Goal: Information Seeking & Learning: Learn about a topic

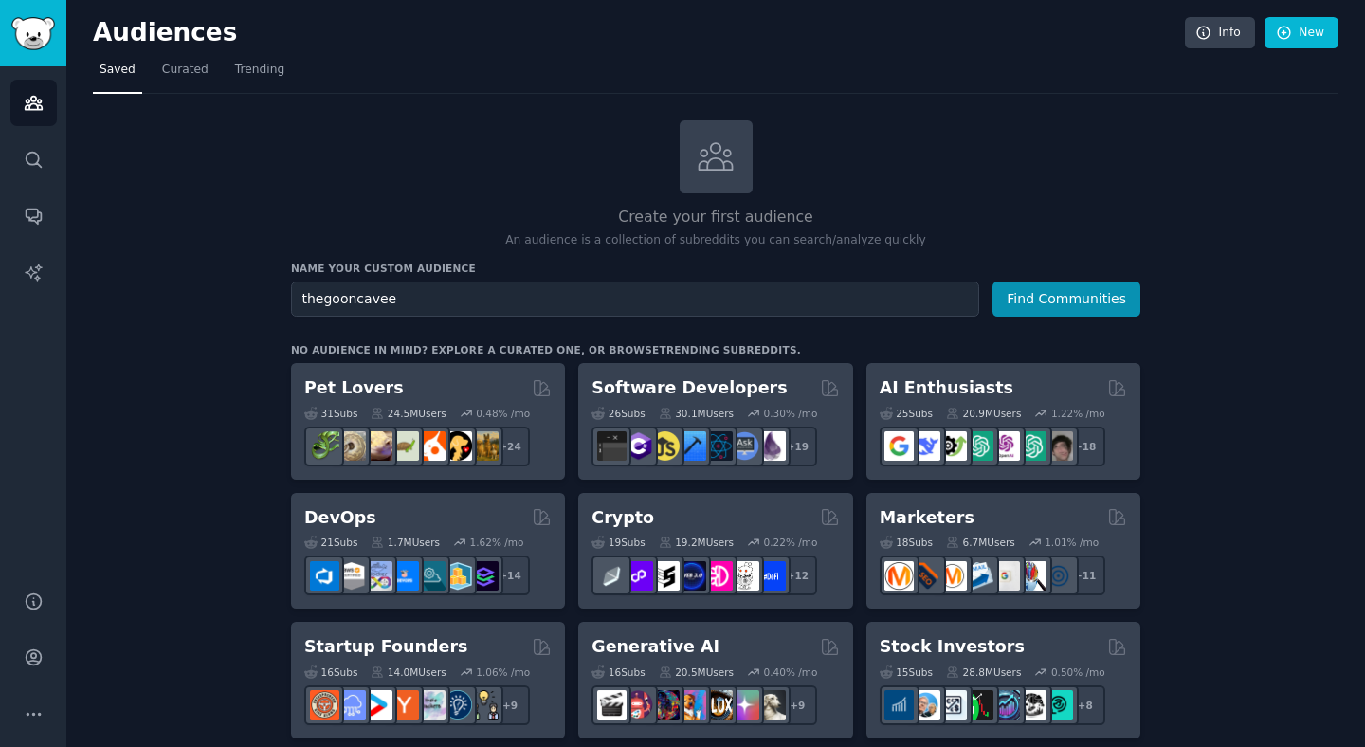
click at [992, 281] on button "Find Communities" at bounding box center [1066, 298] width 148 height 35
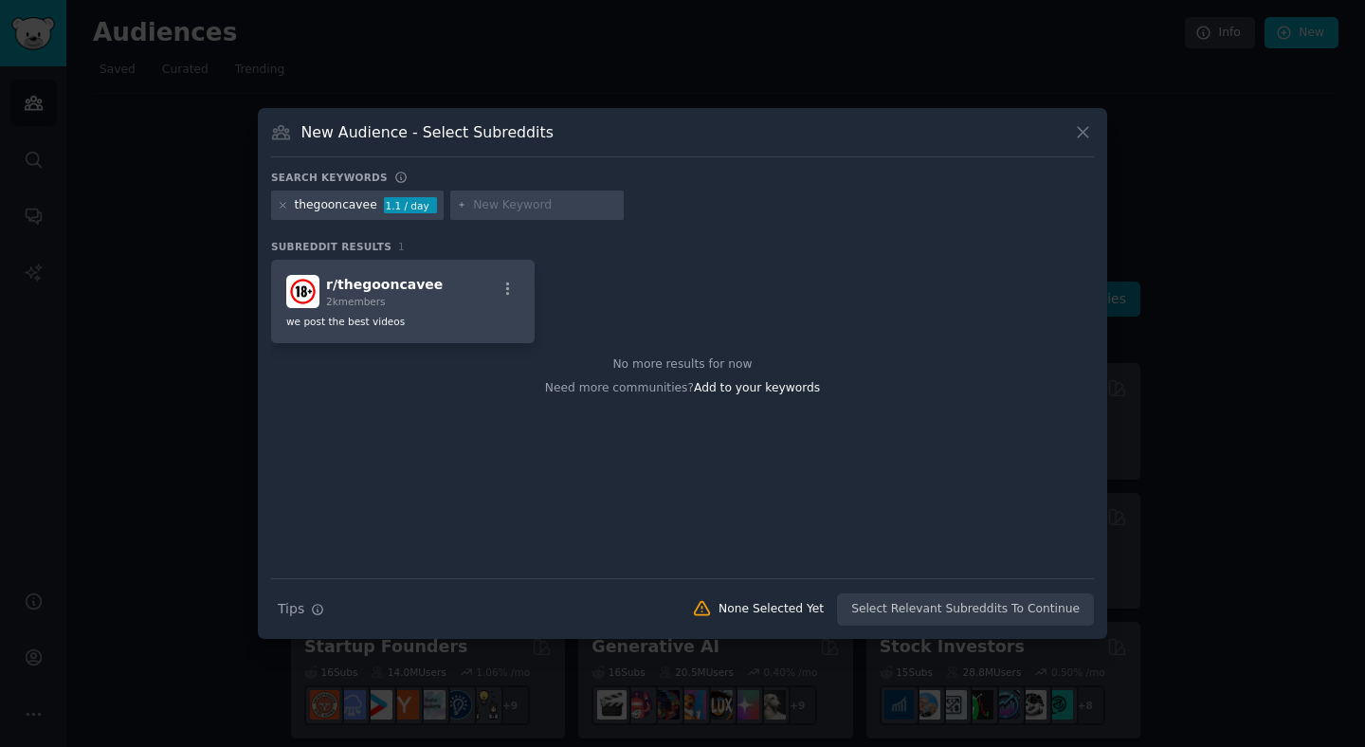
click at [1084, 136] on icon at bounding box center [1083, 132] width 20 height 20
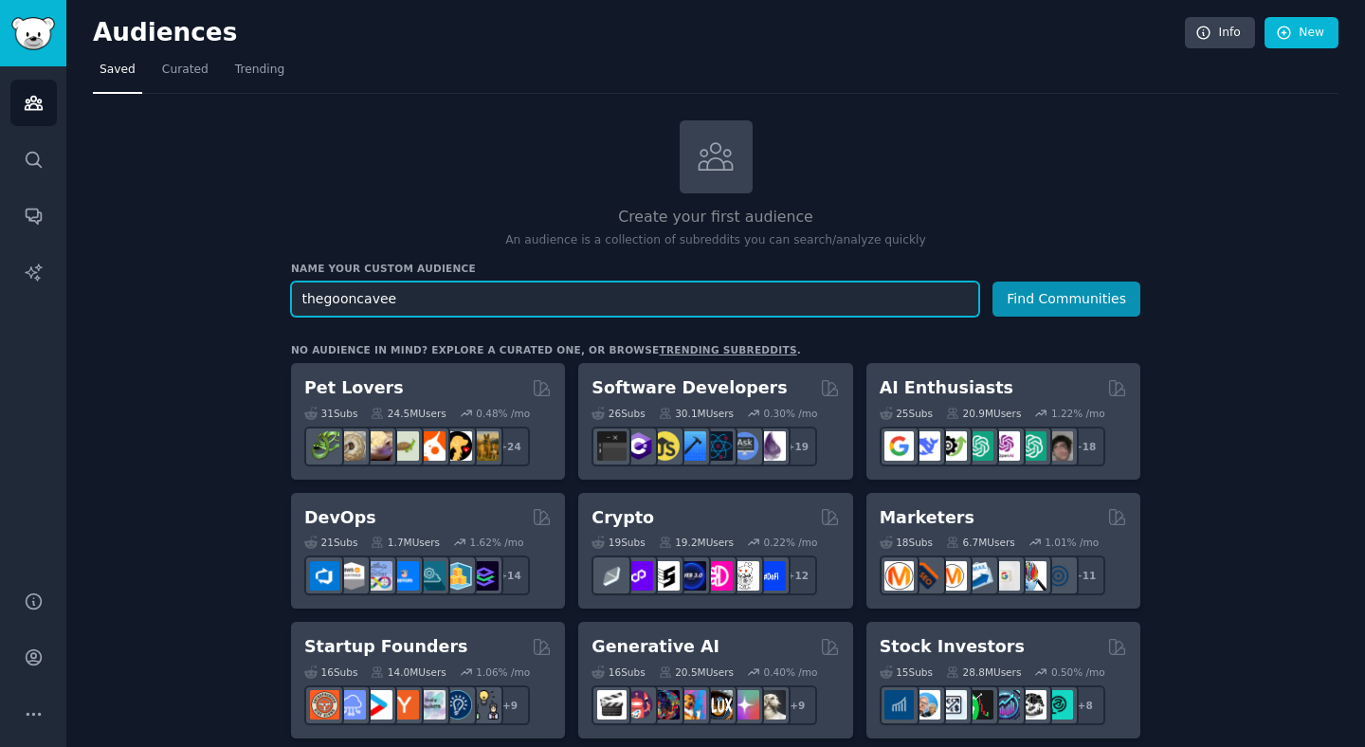
paste input "BigTittyVers"
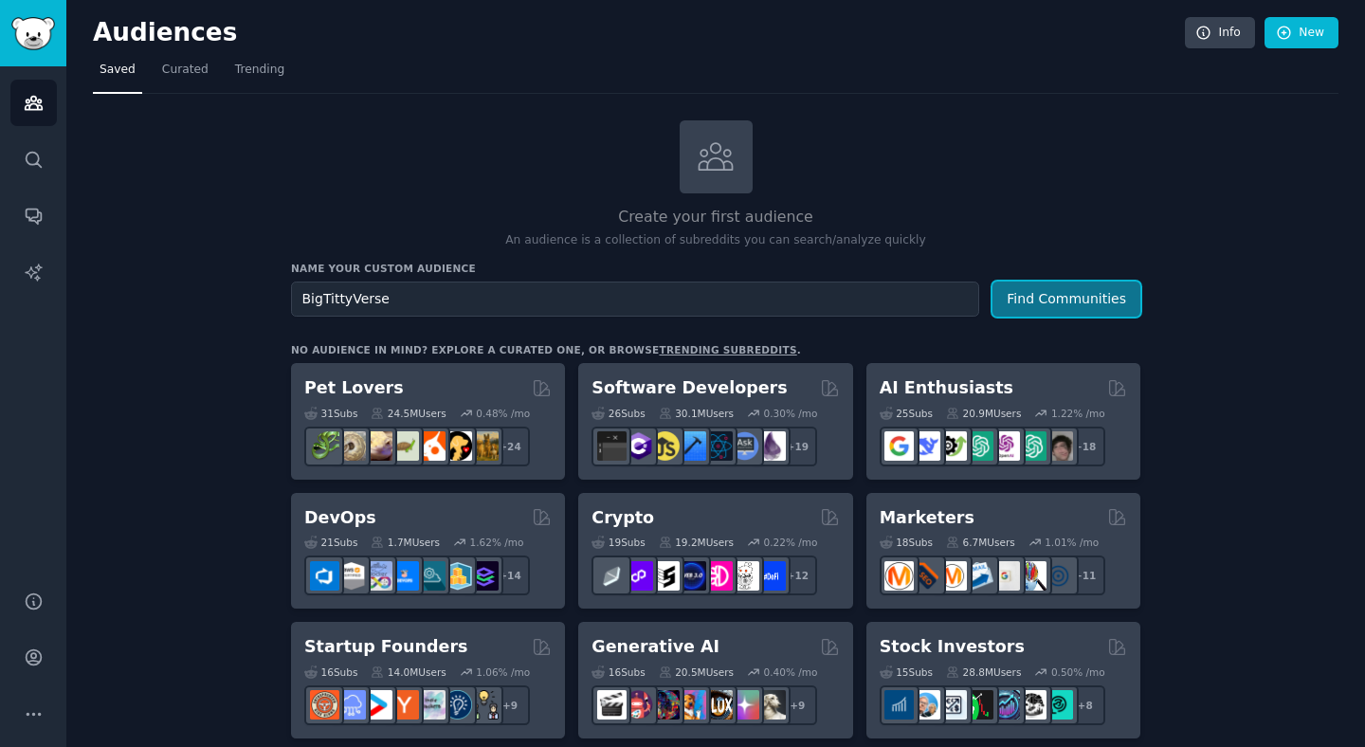
click at [1046, 287] on button "Find Communities" at bounding box center [1066, 298] width 148 height 35
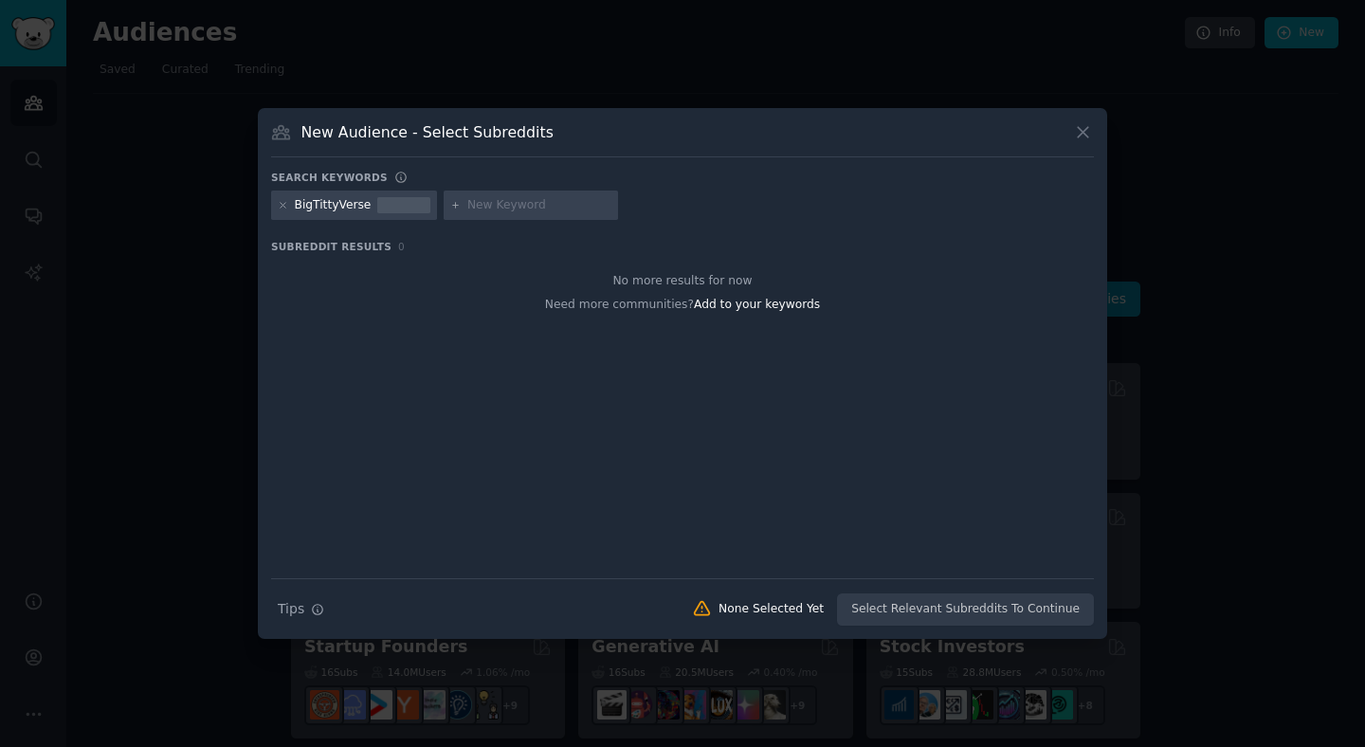
click at [1090, 130] on icon at bounding box center [1083, 132] width 20 height 20
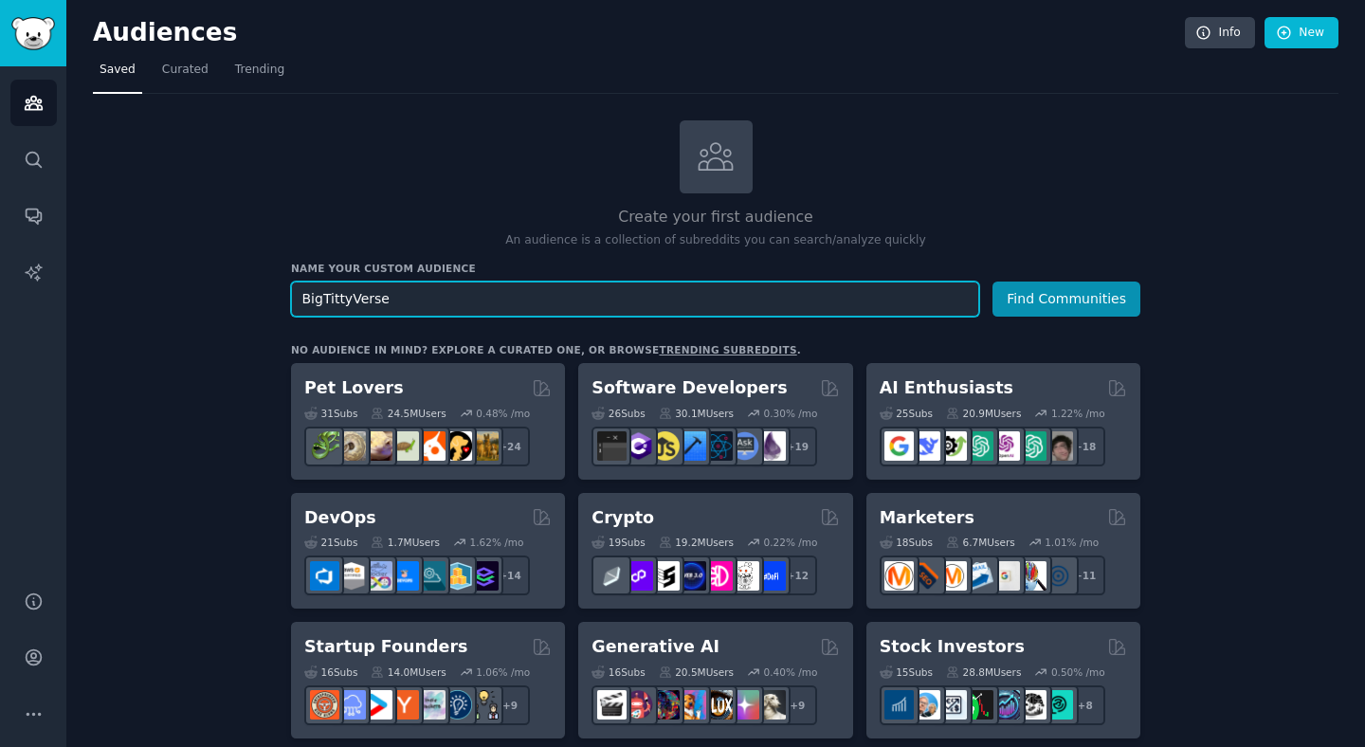
click at [499, 290] on input "BigTittyVerse" at bounding box center [635, 298] width 688 height 35
paste input "EscortsXXX"
type input "EscortsXXX"
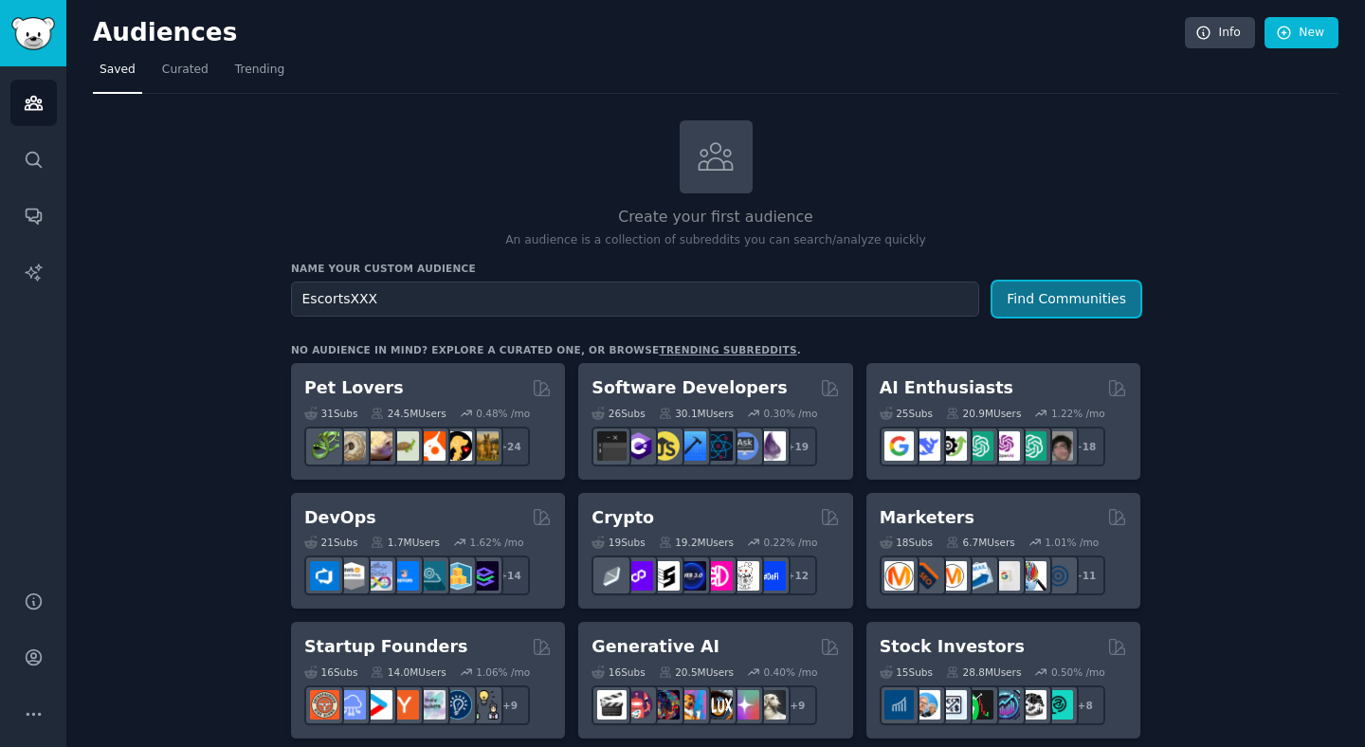
click at [1063, 299] on button "Find Communities" at bounding box center [1066, 298] width 148 height 35
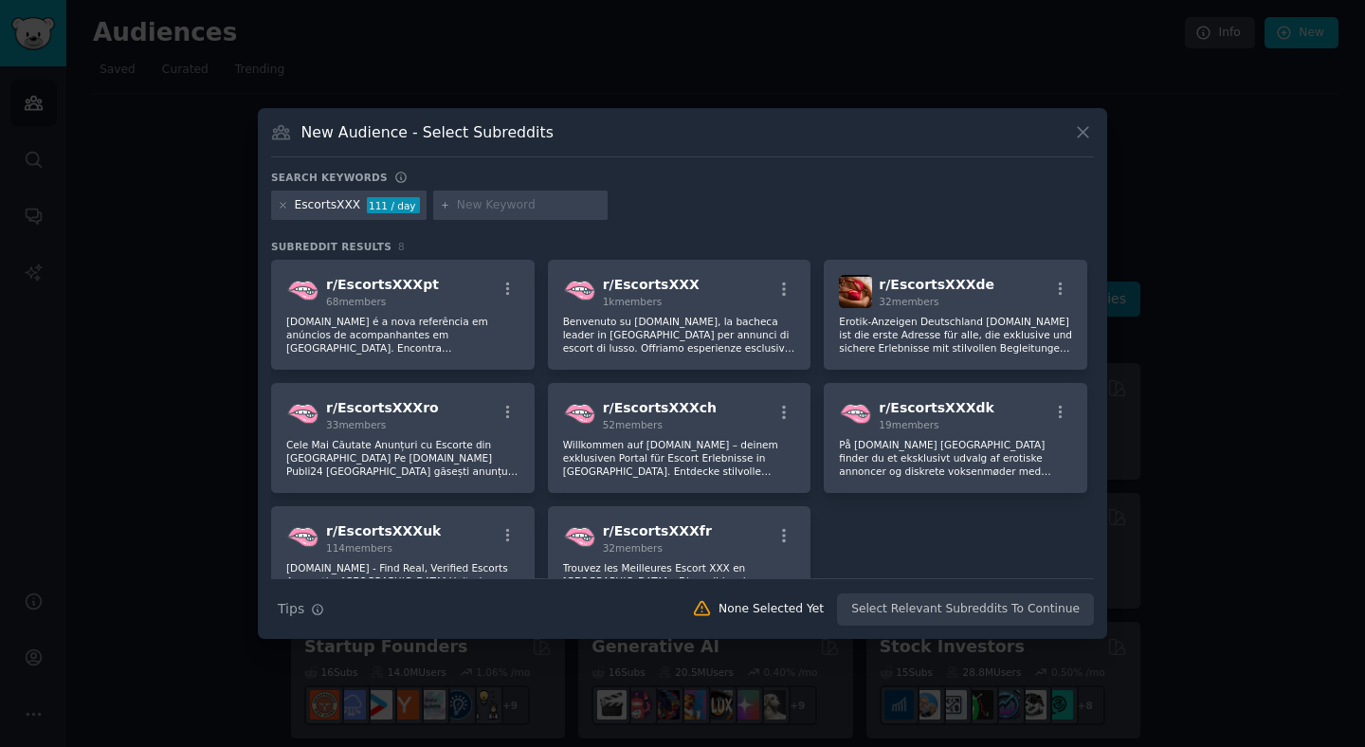
click at [1082, 142] on div "New Audience - Select Subreddits" at bounding box center [682, 139] width 823 height 36
click at [1081, 123] on icon at bounding box center [1083, 132] width 20 height 20
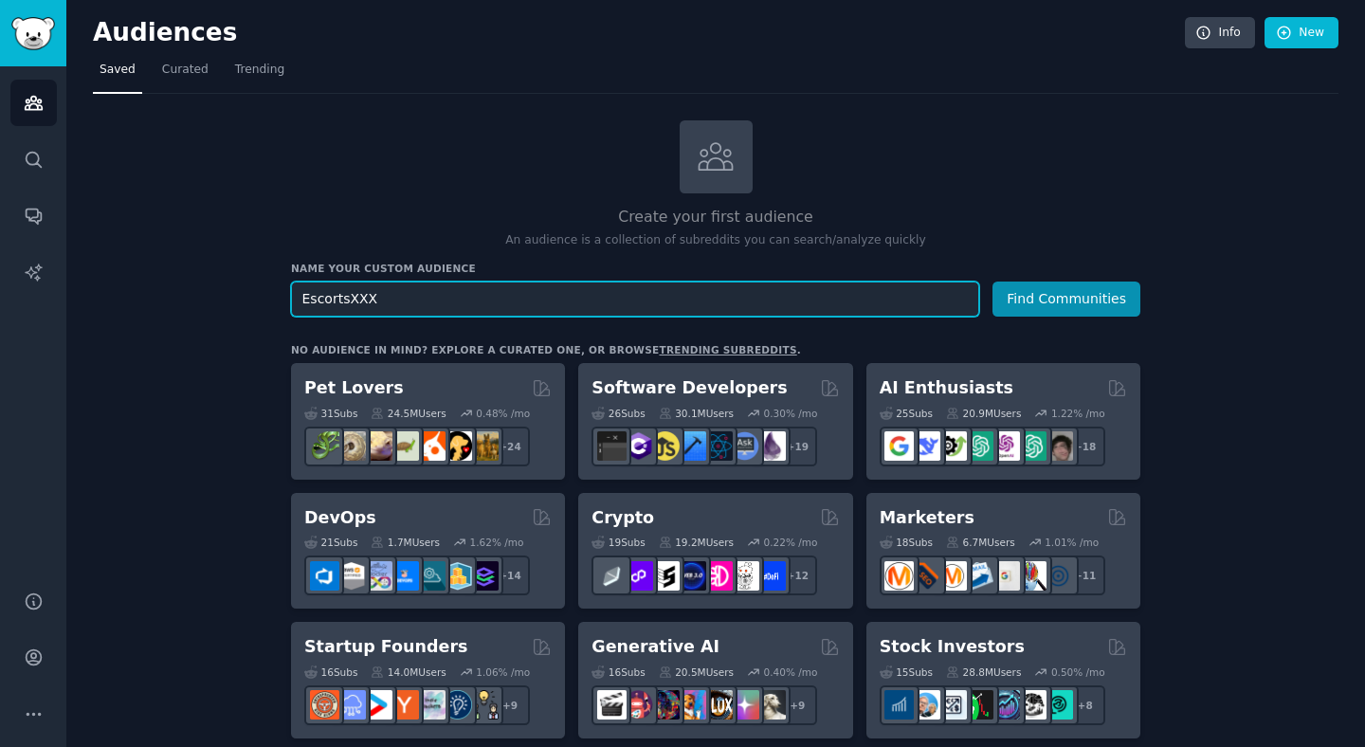
click at [479, 309] on input "EscortsXXX" at bounding box center [635, 298] width 688 height 35
paste input "TiktokersVips"
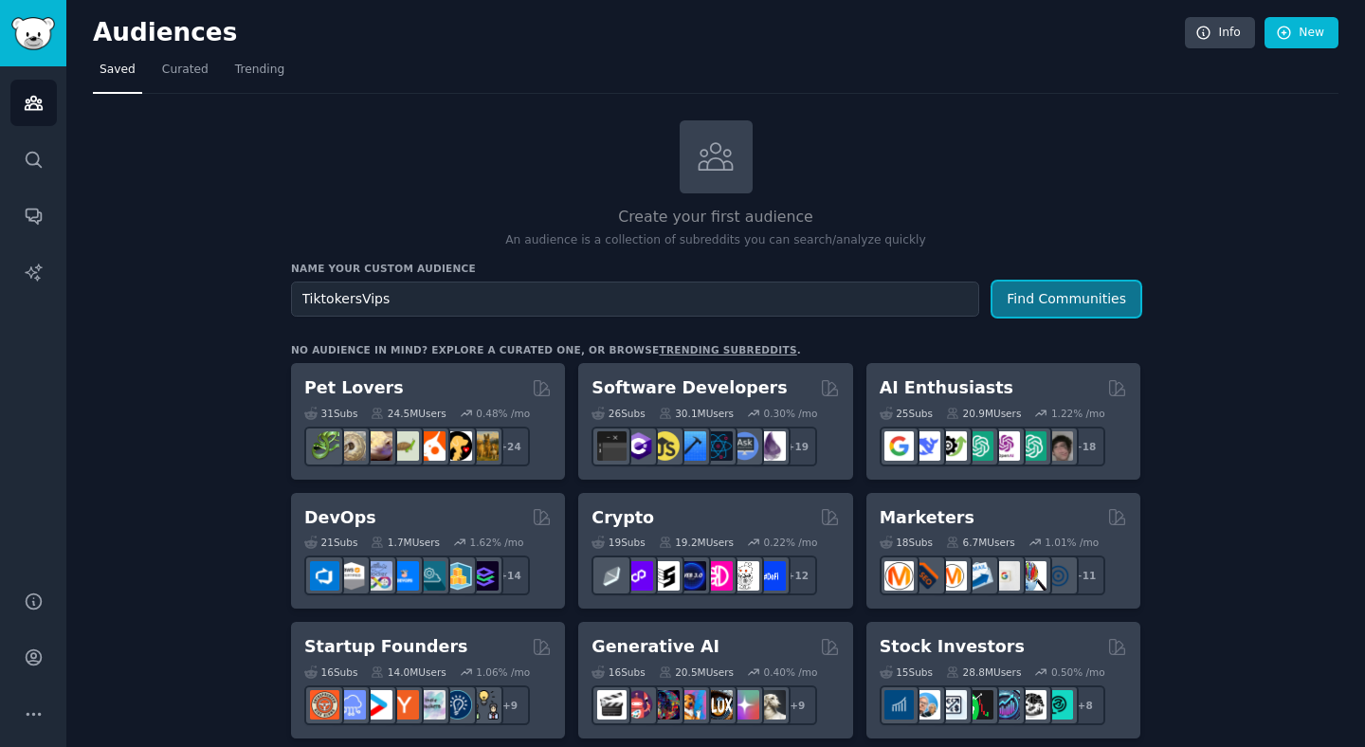
click at [1033, 297] on button "Find Communities" at bounding box center [1066, 298] width 148 height 35
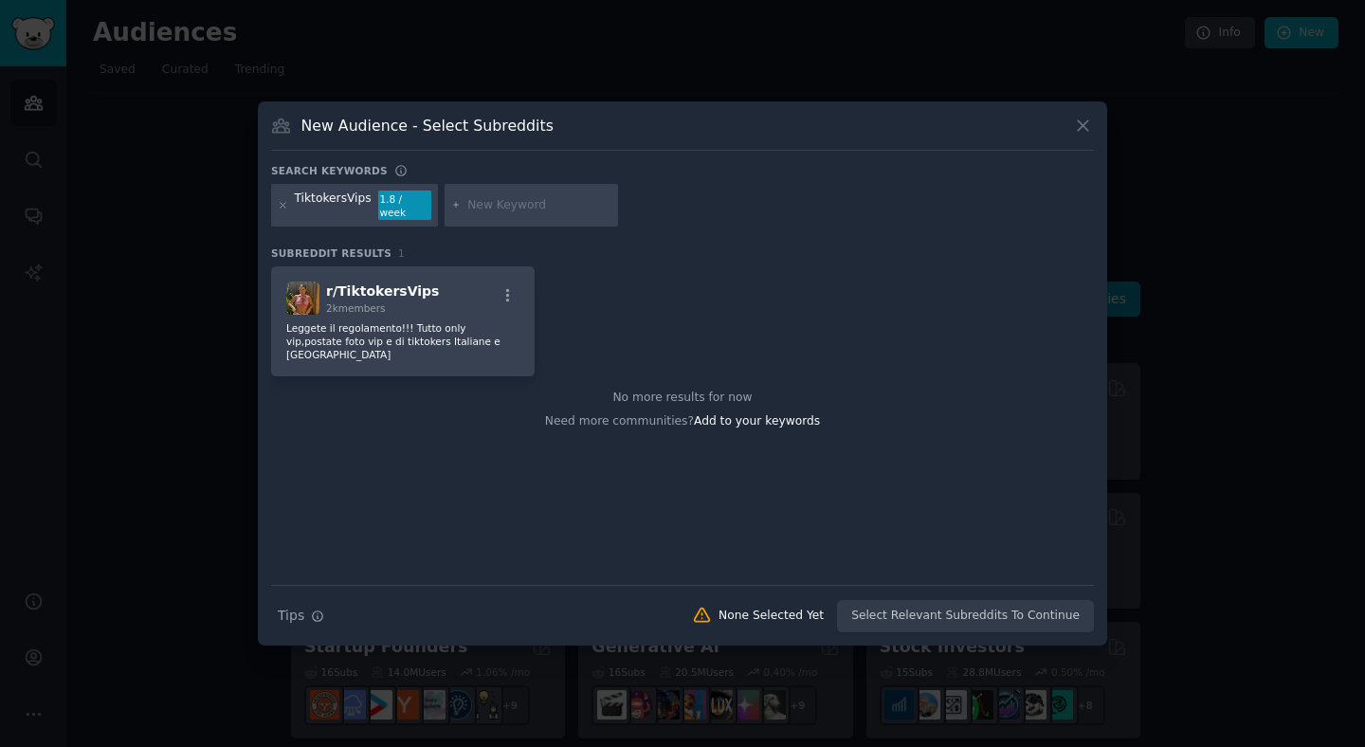
click at [1078, 129] on icon at bounding box center [1083, 126] width 20 height 20
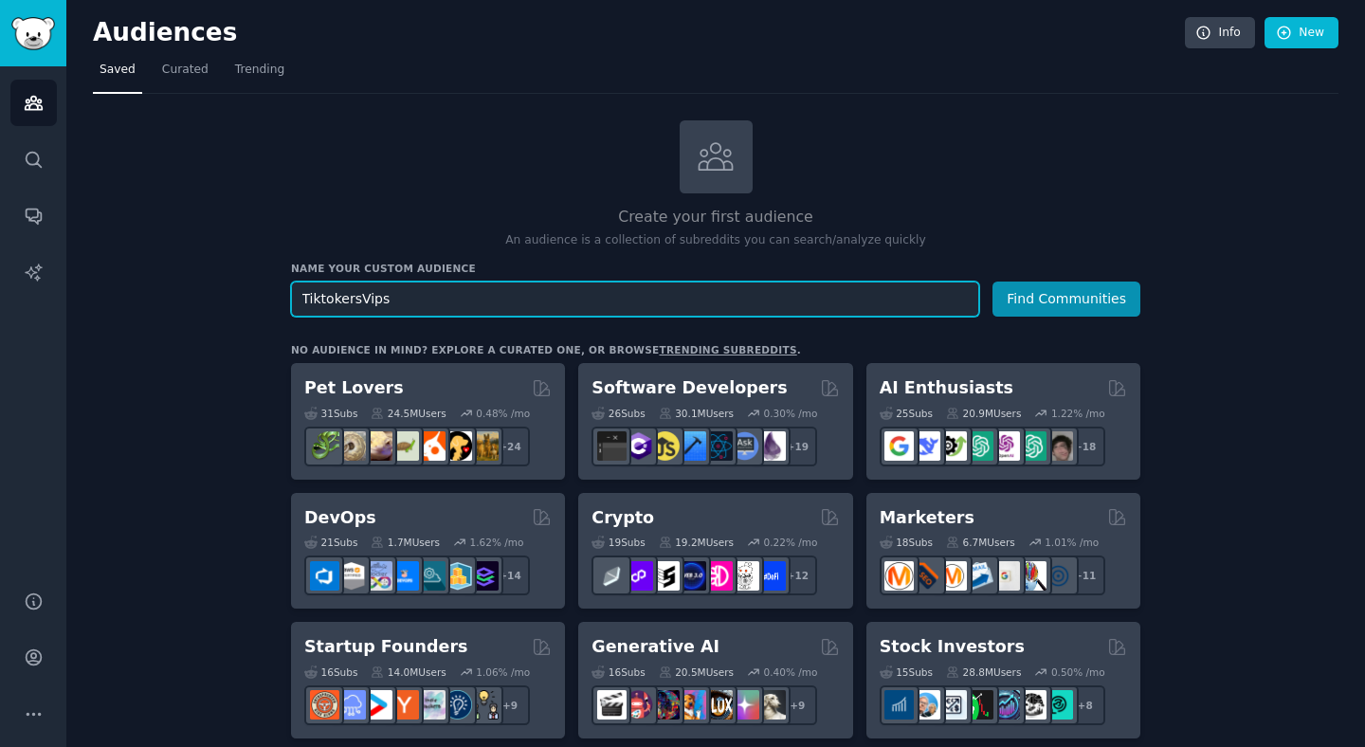
click at [553, 304] on input "TiktokersVips" at bounding box center [635, 298] width 688 height 35
paste input "Asianparadisee"
click at [992, 281] on button "Find Communities" at bounding box center [1066, 298] width 148 height 35
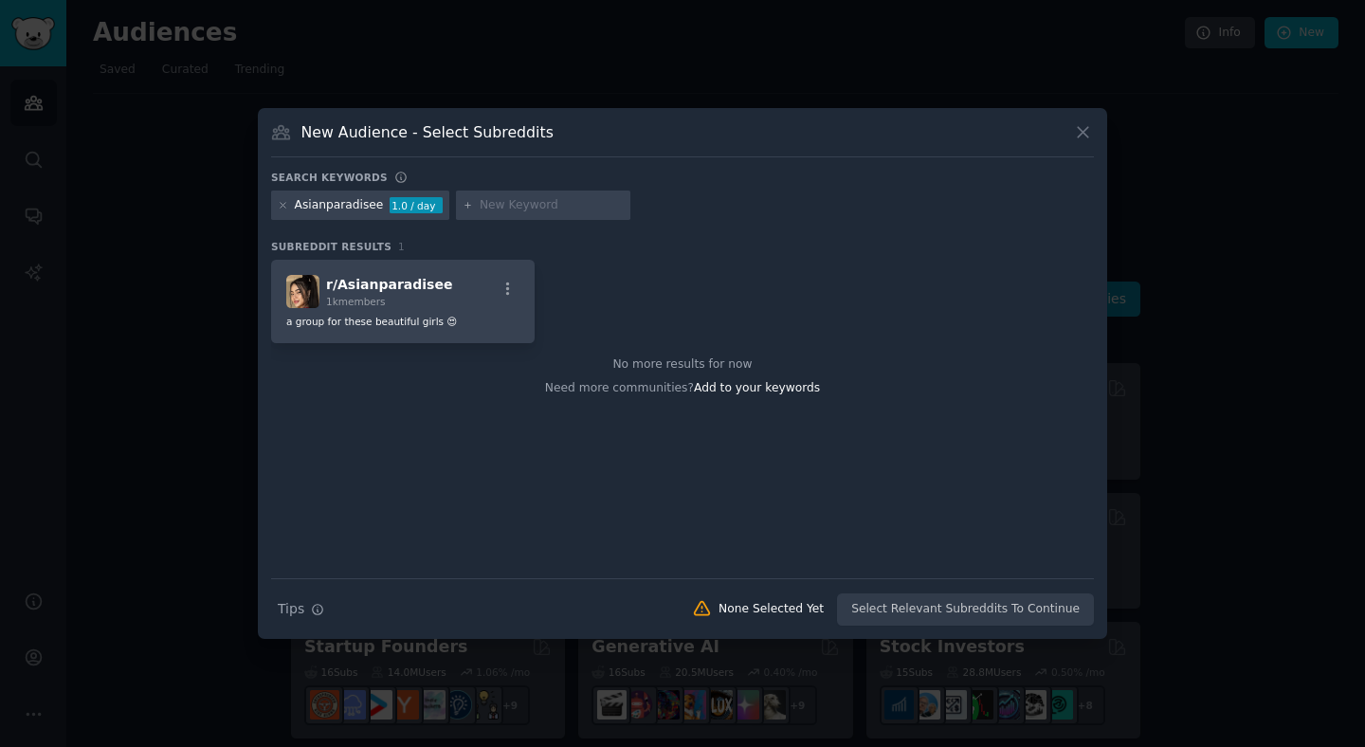
click at [1085, 135] on icon at bounding box center [1083, 132] width 10 height 10
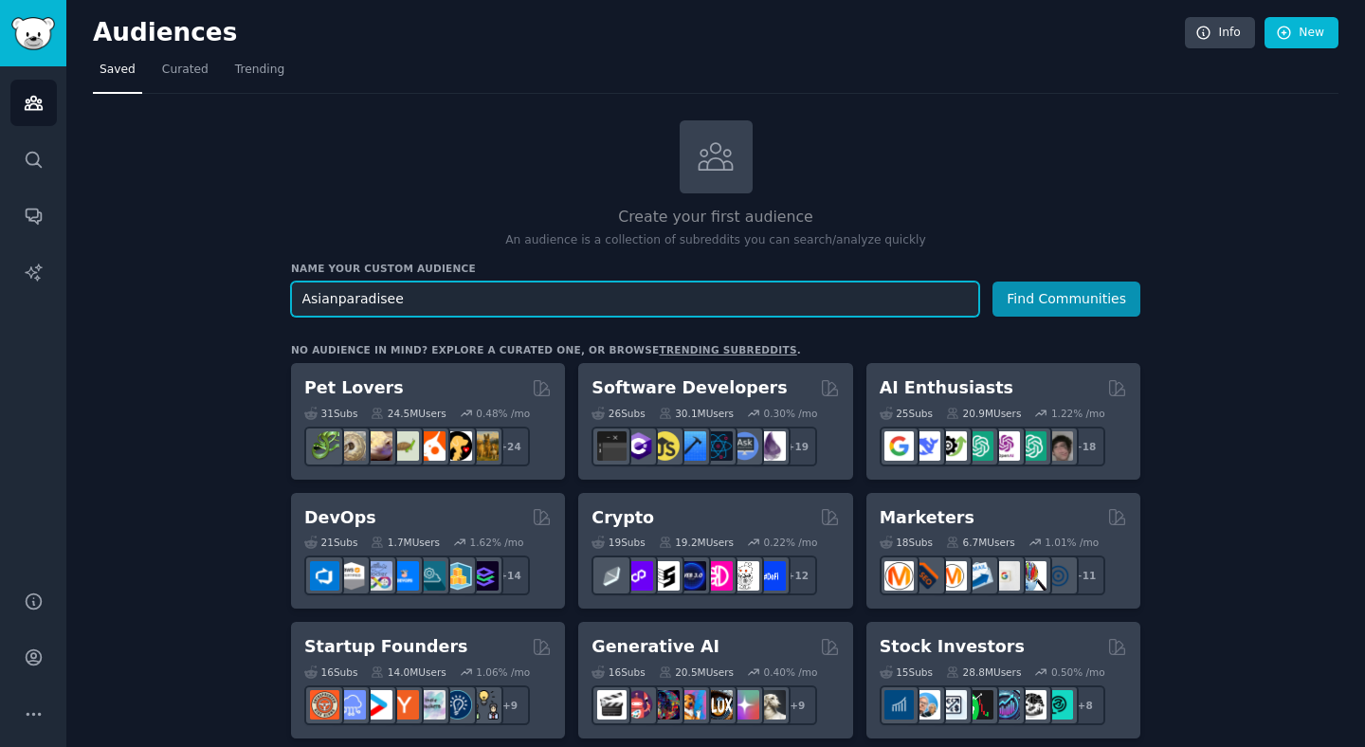
scroll to position [1, 0]
paste input "charlize2"
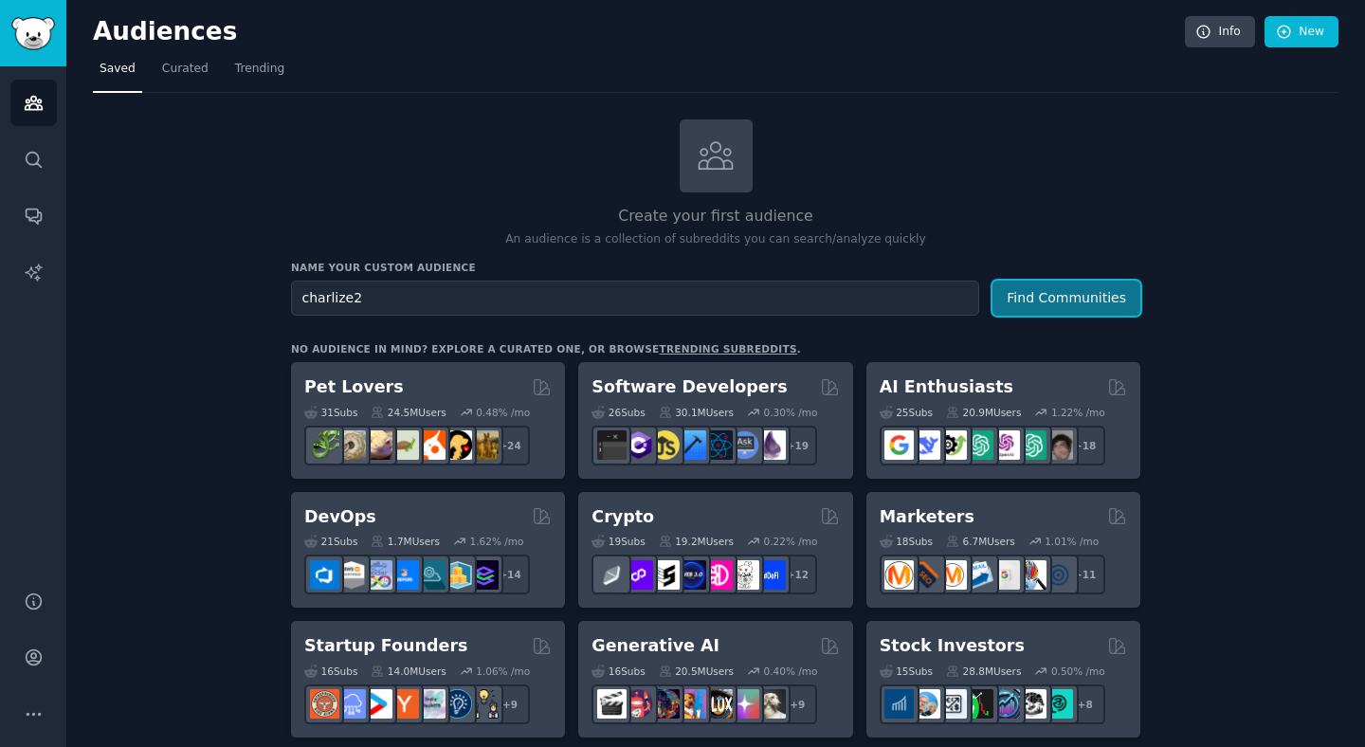
click at [1046, 299] on button "Find Communities" at bounding box center [1066, 298] width 148 height 35
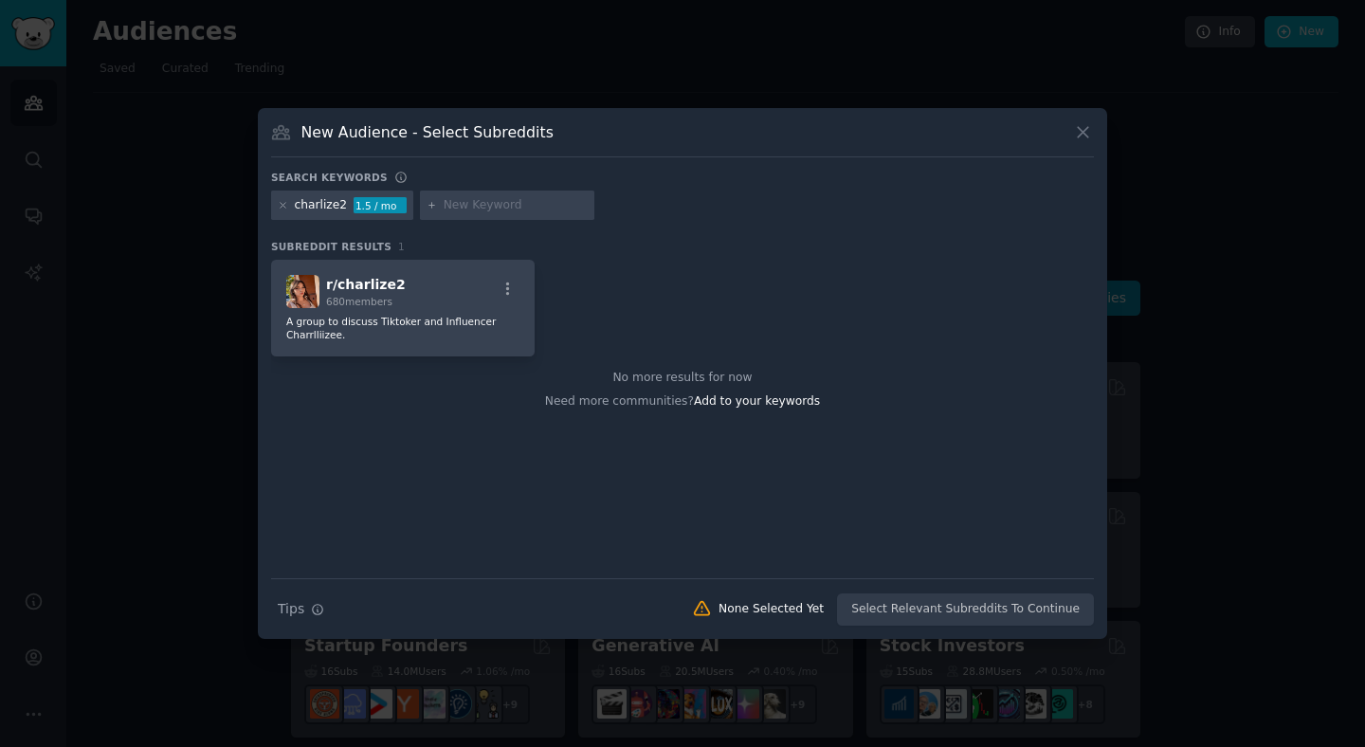
click at [1089, 139] on icon at bounding box center [1083, 132] width 20 height 20
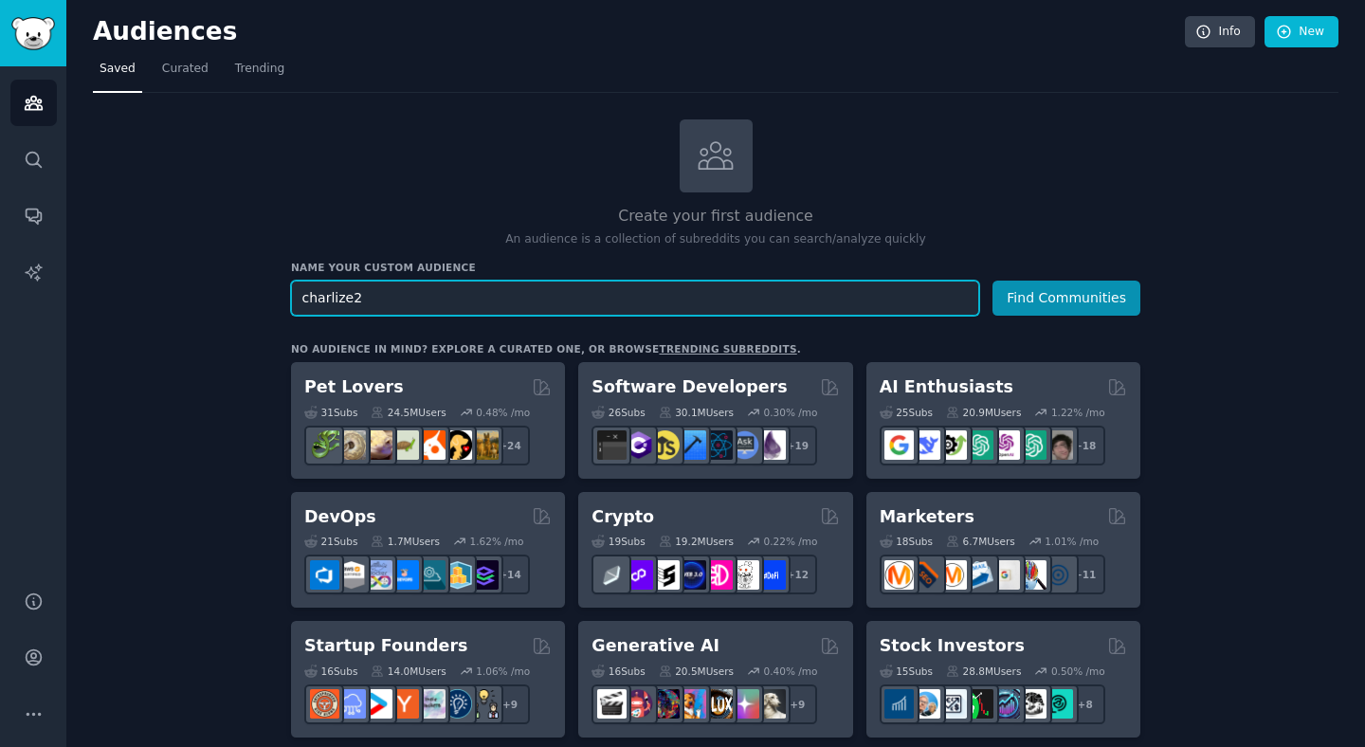
click at [481, 300] on input "charlize2" at bounding box center [635, 298] width 688 height 35
paste input "footfeins"
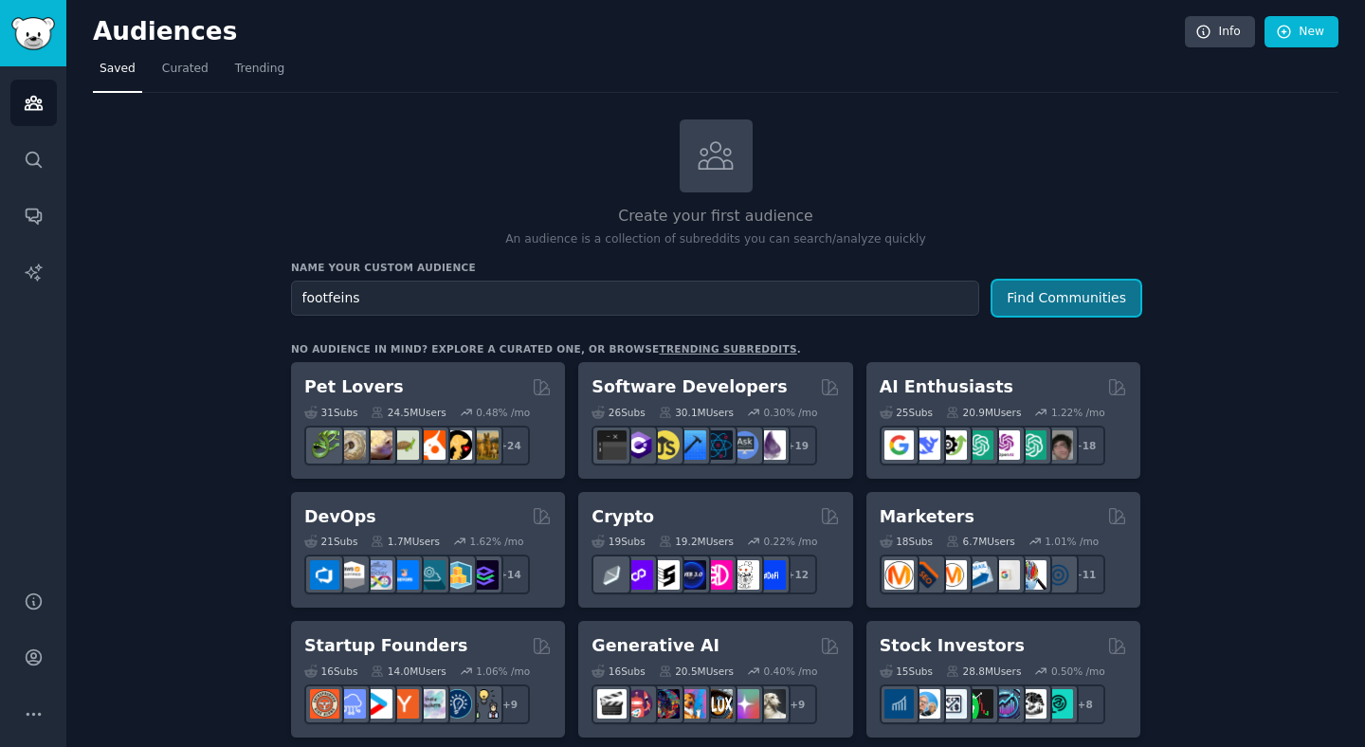
click at [1055, 303] on button "Find Communities" at bounding box center [1066, 298] width 148 height 35
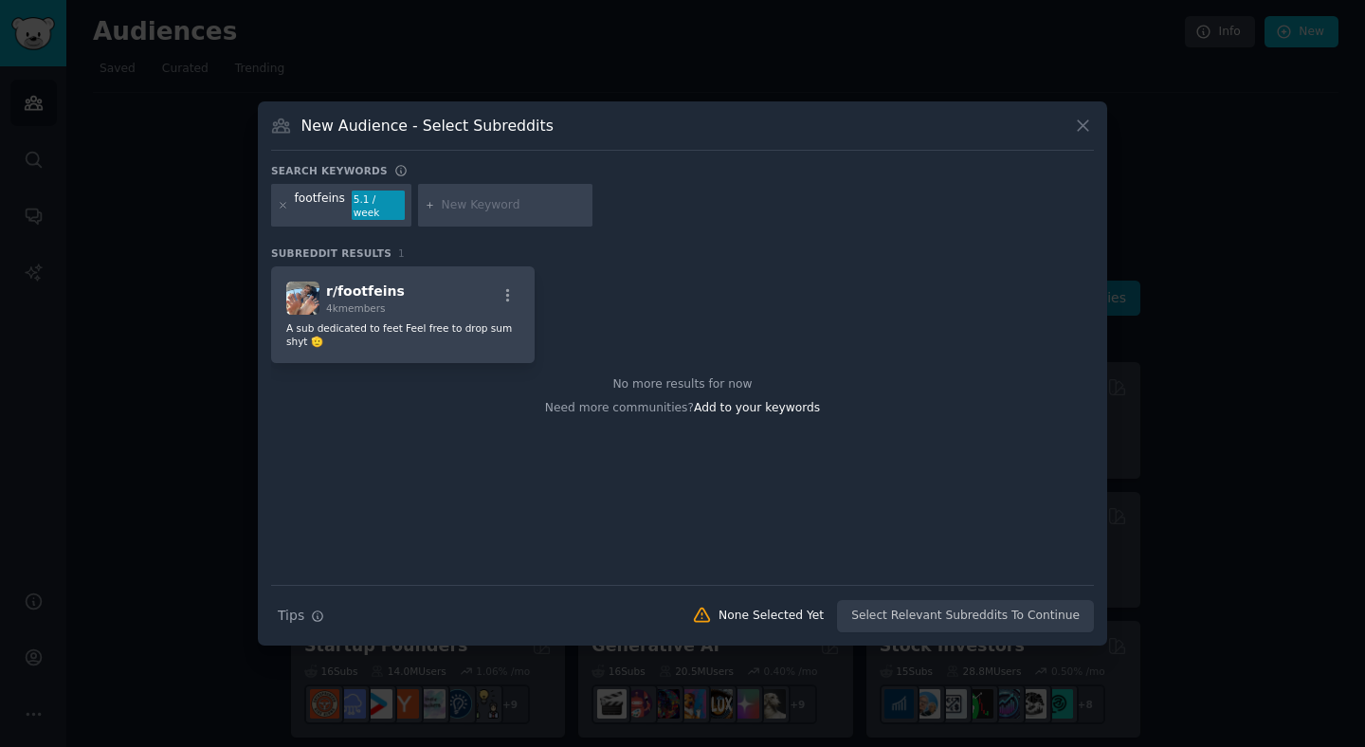
click at [1080, 131] on icon at bounding box center [1083, 126] width 20 height 20
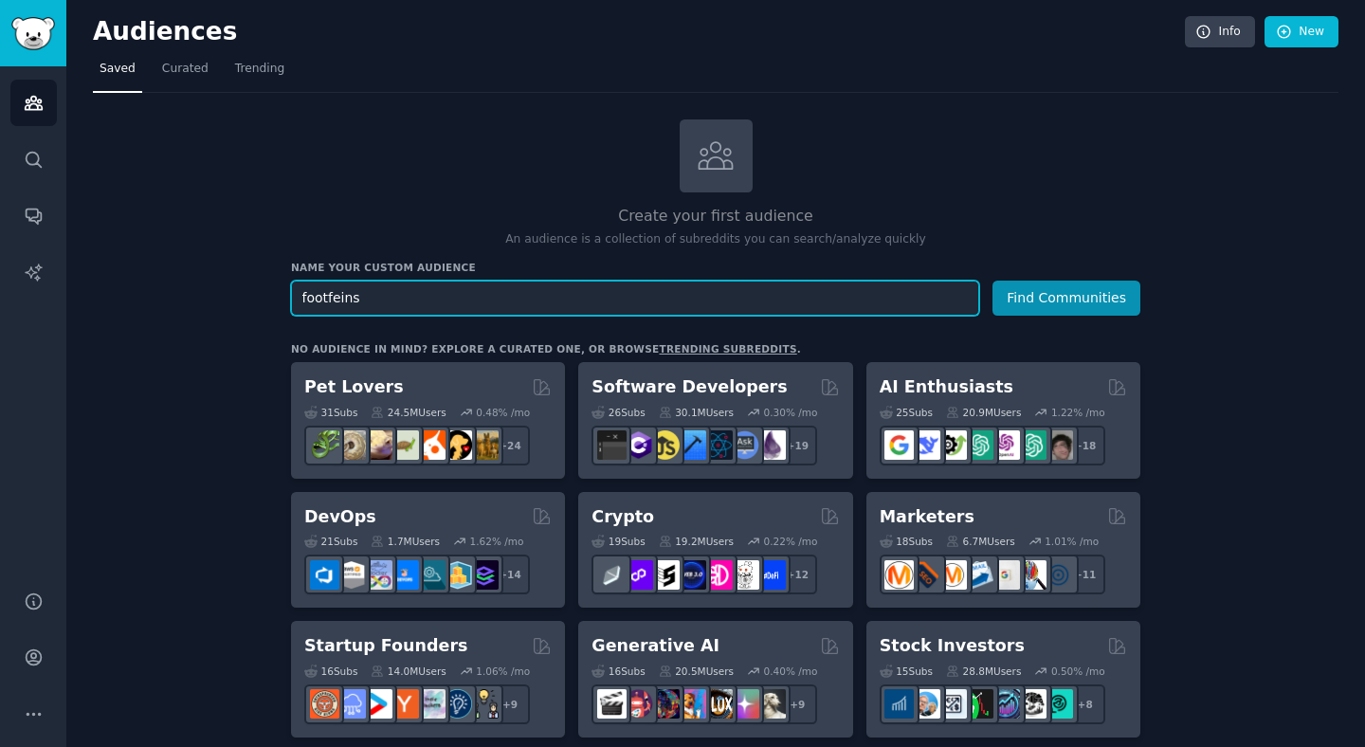
click at [409, 302] on input "footfeins" at bounding box center [635, 298] width 688 height 35
paste input "barbieskie"
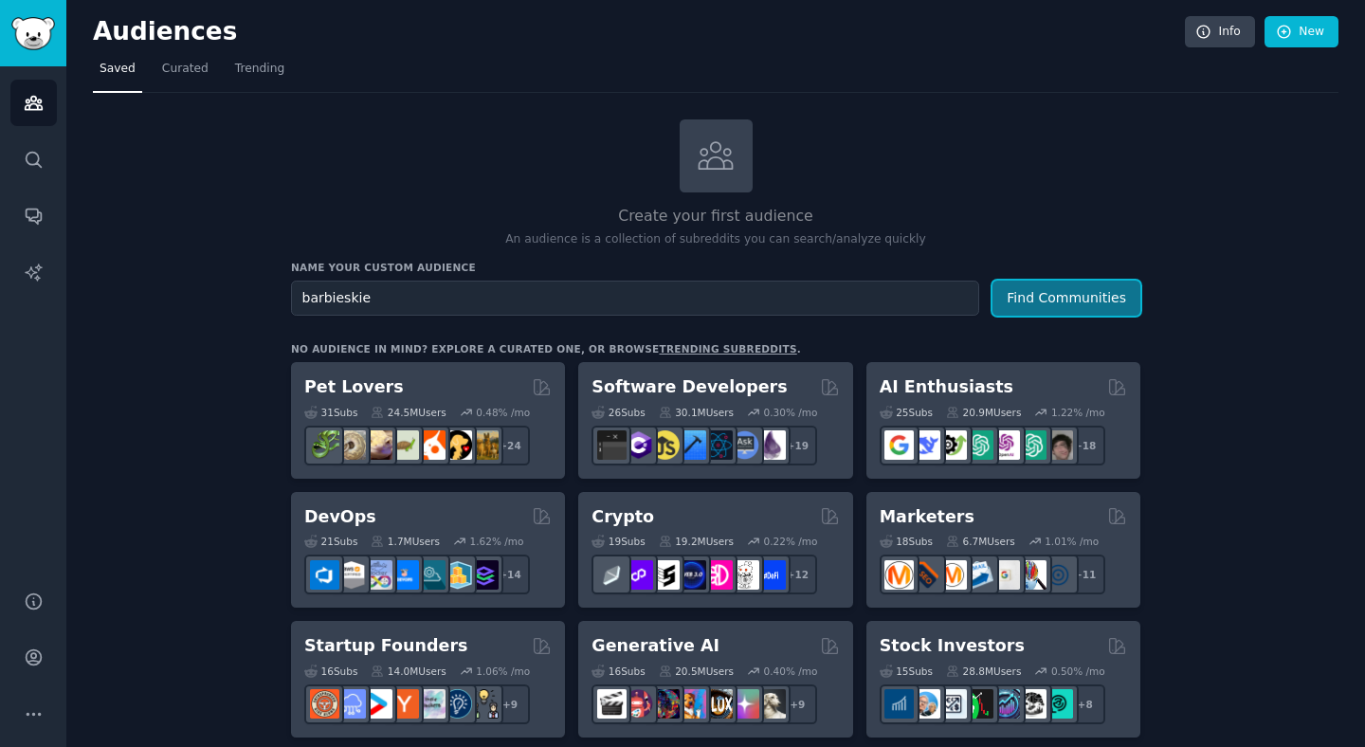
click at [1083, 299] on button "Find Communities" at bounding box center [1066, 298] width 148 height 35
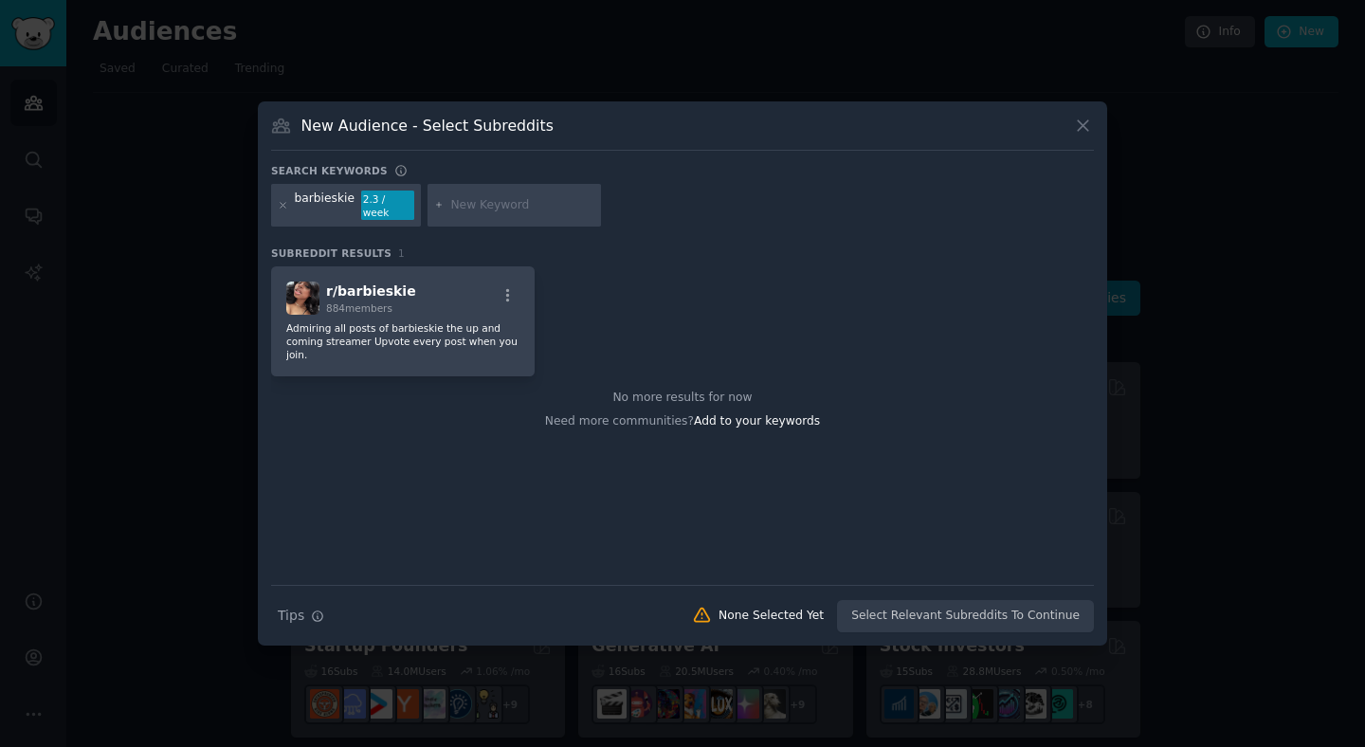
click at [1084, 125] on icon at bounding box center [1083, 126] width 20 height 20
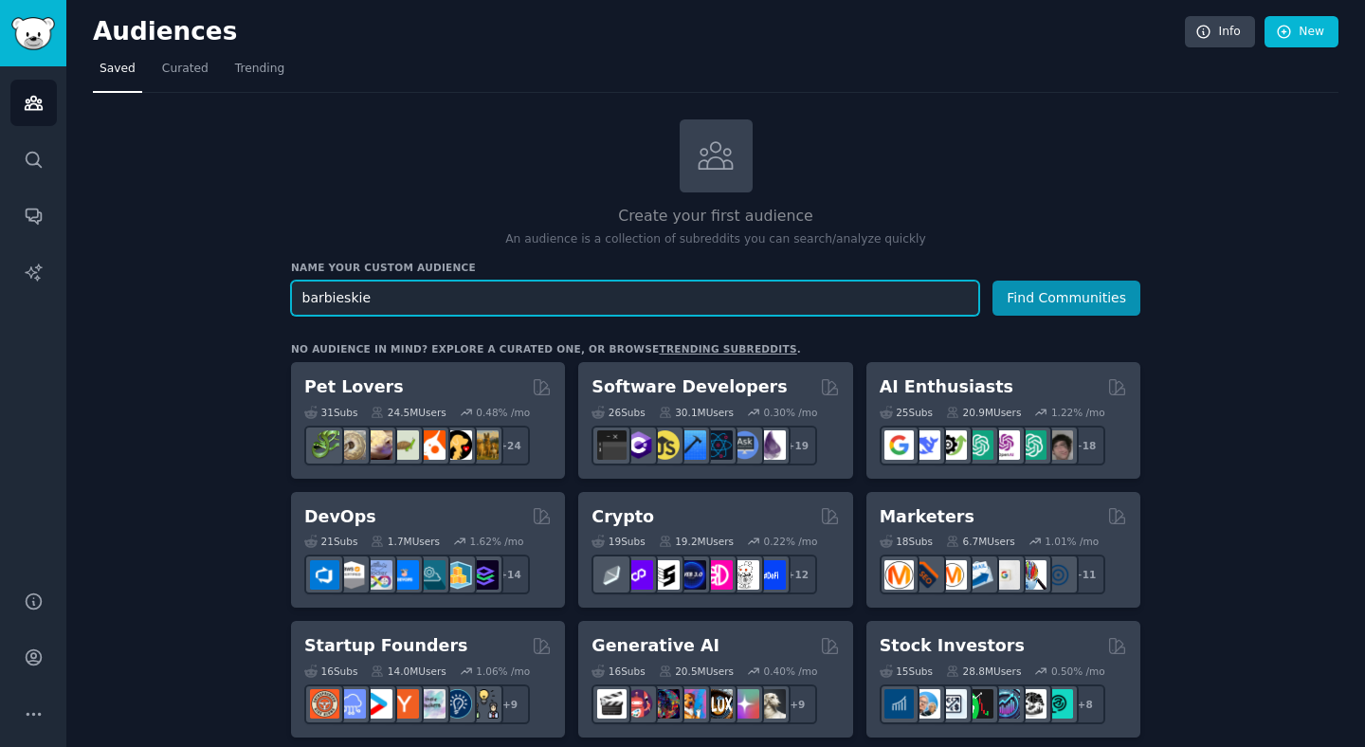
click at [420, 287] on input "barbieskie" at bounding box center [635, 298] width 688 height 35
paste input "danezepam"
type input "danezepam"
click at [992, 281] on button "Find Communities" at bounding box center [1066, 298] width 148 height 35
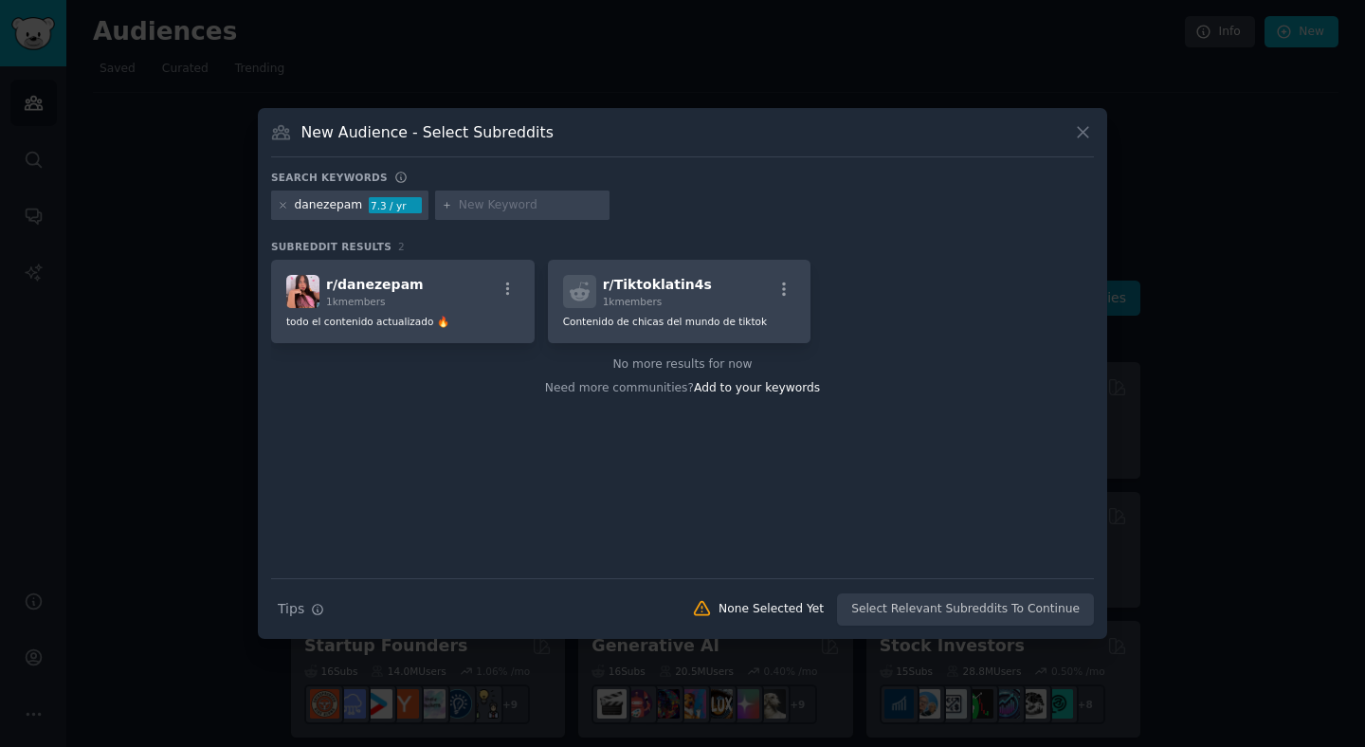
click at [1082, 138] on icon at bounding box center [1083, 132] width 20 height 20
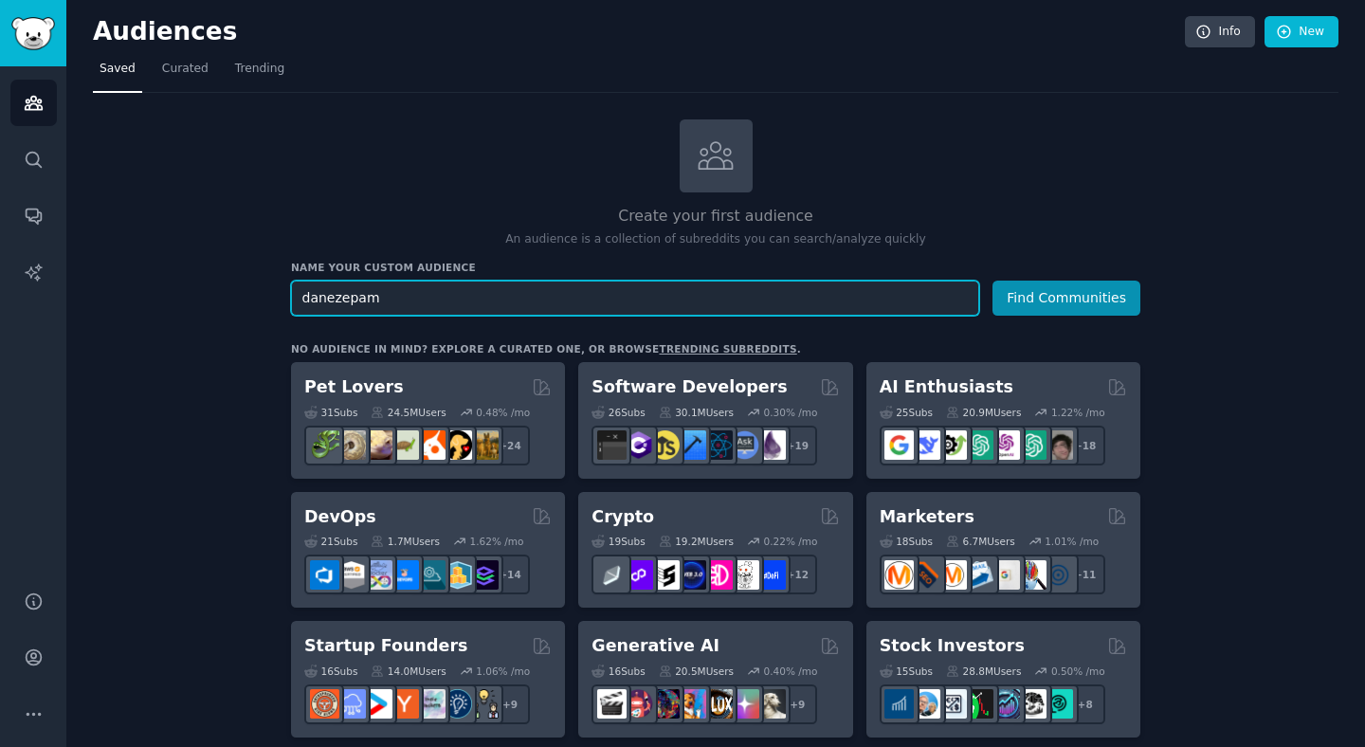
paste input "ThickGirlsRock"
type input "ThickGirlsRock"
click at [992, 281] on button "Find Communities" at bounding box center [1066, 298] width 148 height 35
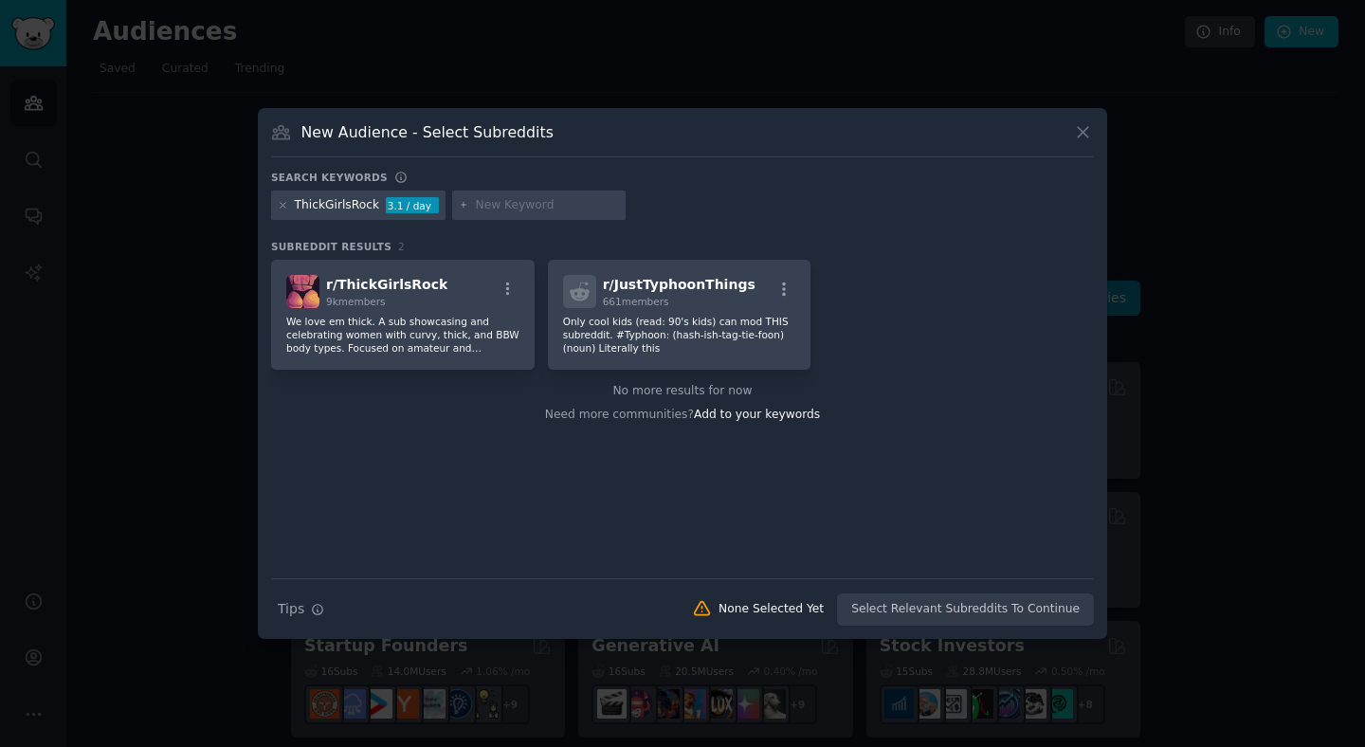
click at [1080, 134] on icon at bounding box center [1083, 132] width 10 height 10
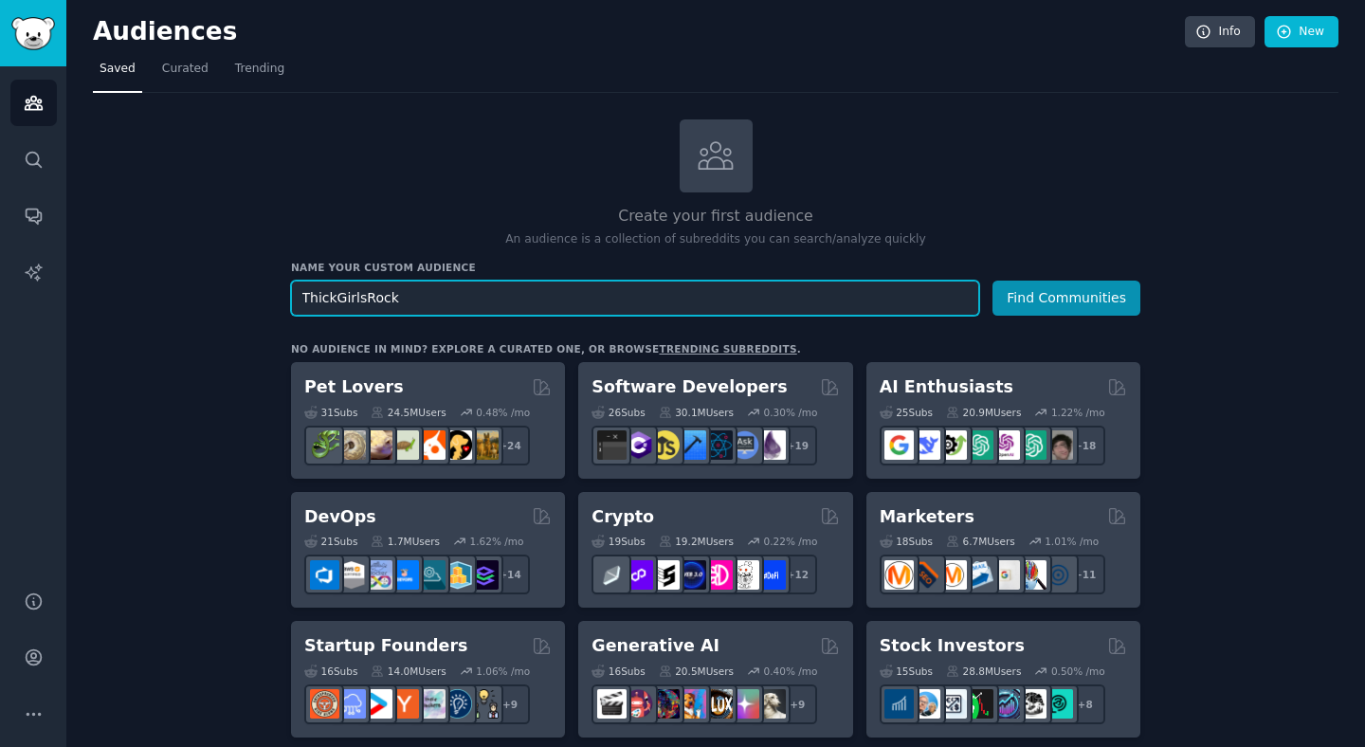
scroll to position [3, 0]
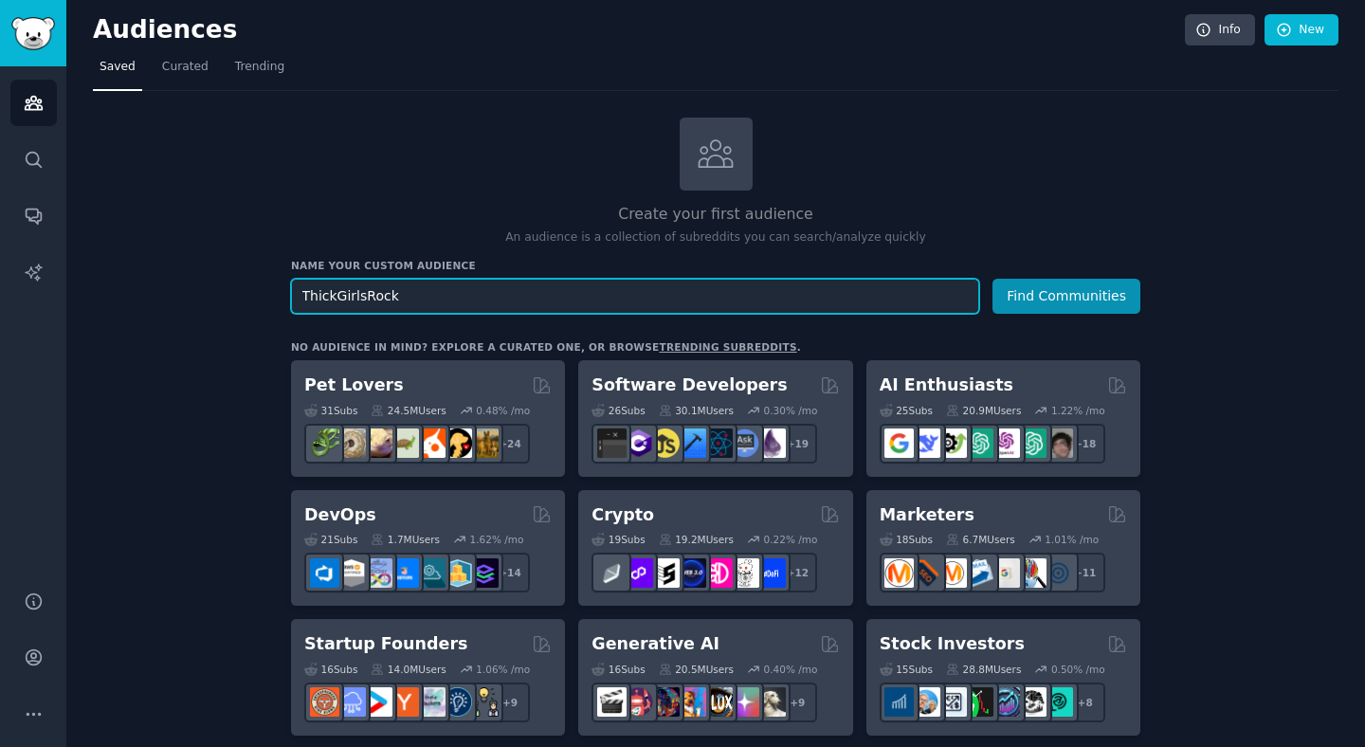
paste input "roatThrasher"
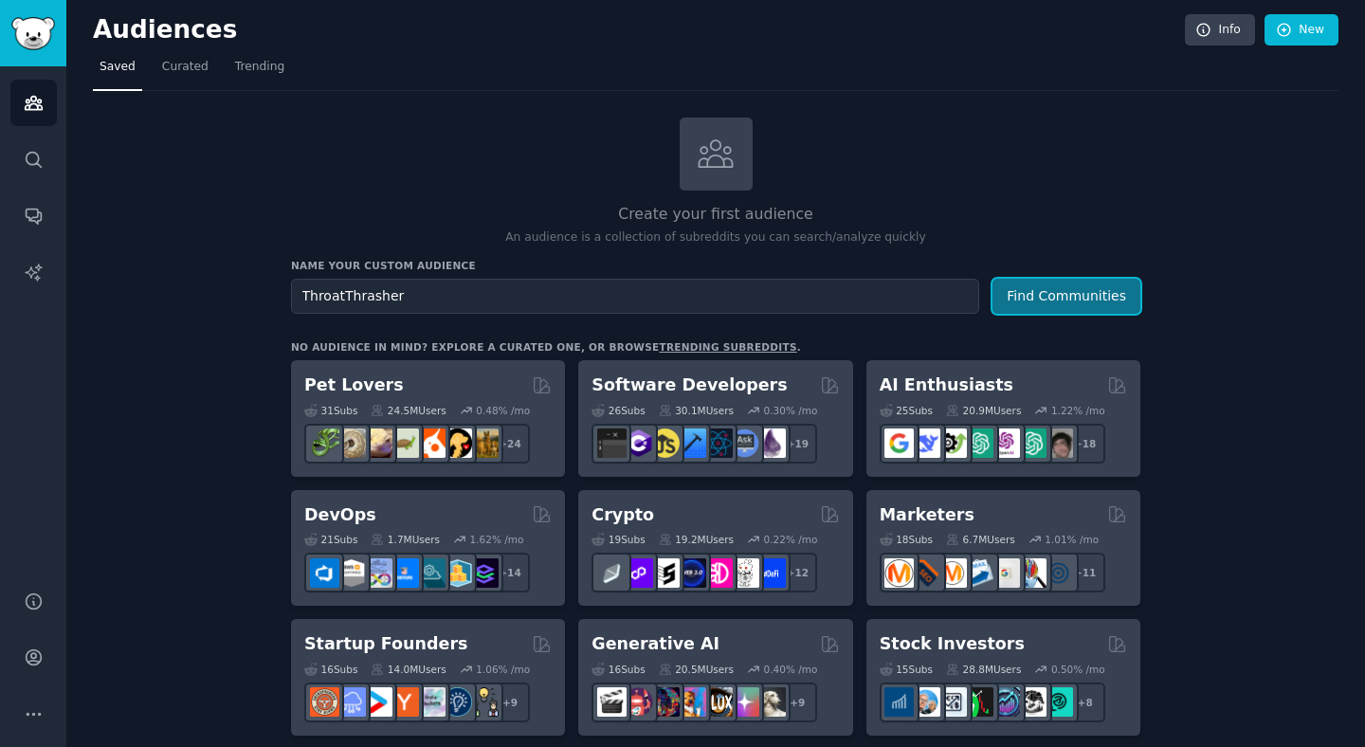
click at [1048, 299] on button "Find Communities" at bounding box center [1066, 296] width 148 height 35
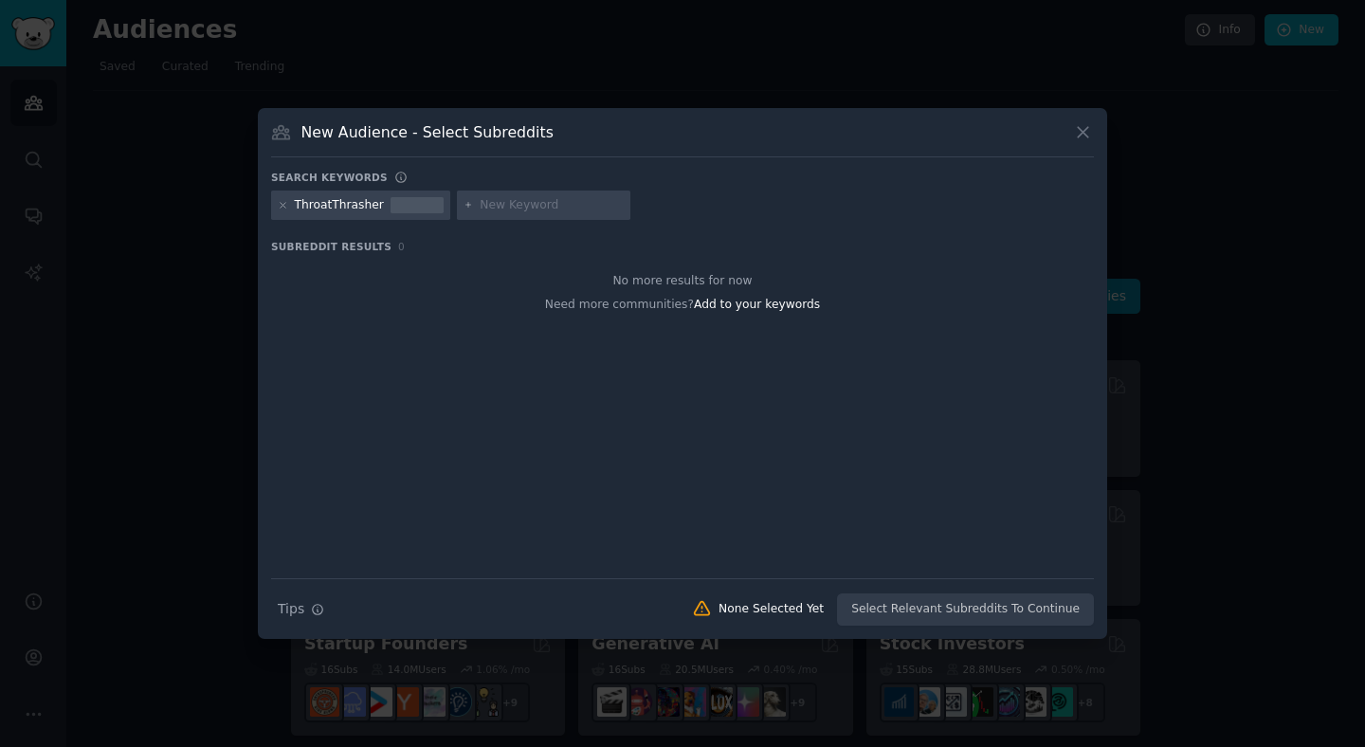
click at [1091, 130] on icon at bounding box center [1083, 132] width 20 height 20
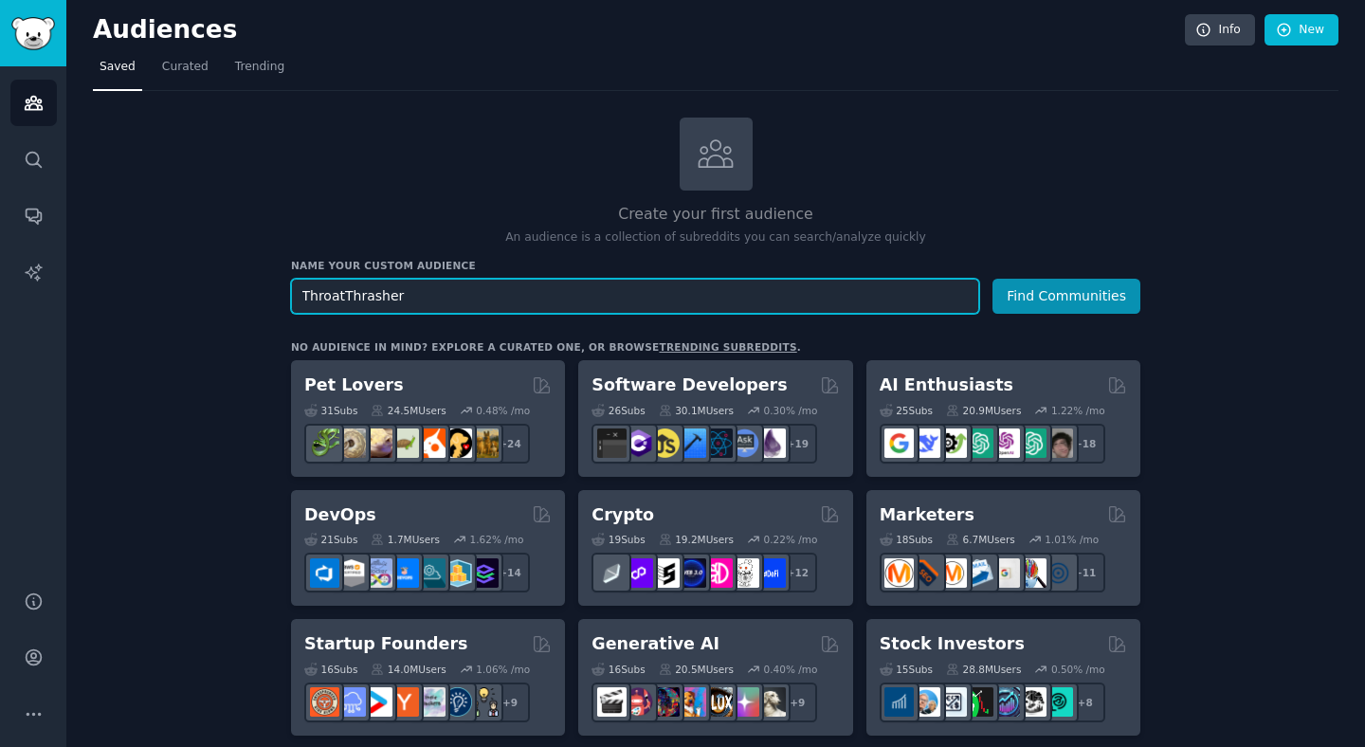
click at [473, 295] on input "ThroatThrasher" at bounding box center [635, 296] width 688 height 35
paste input "[US_STATE]_BBC"
type input "[US_STATE]_BBC"
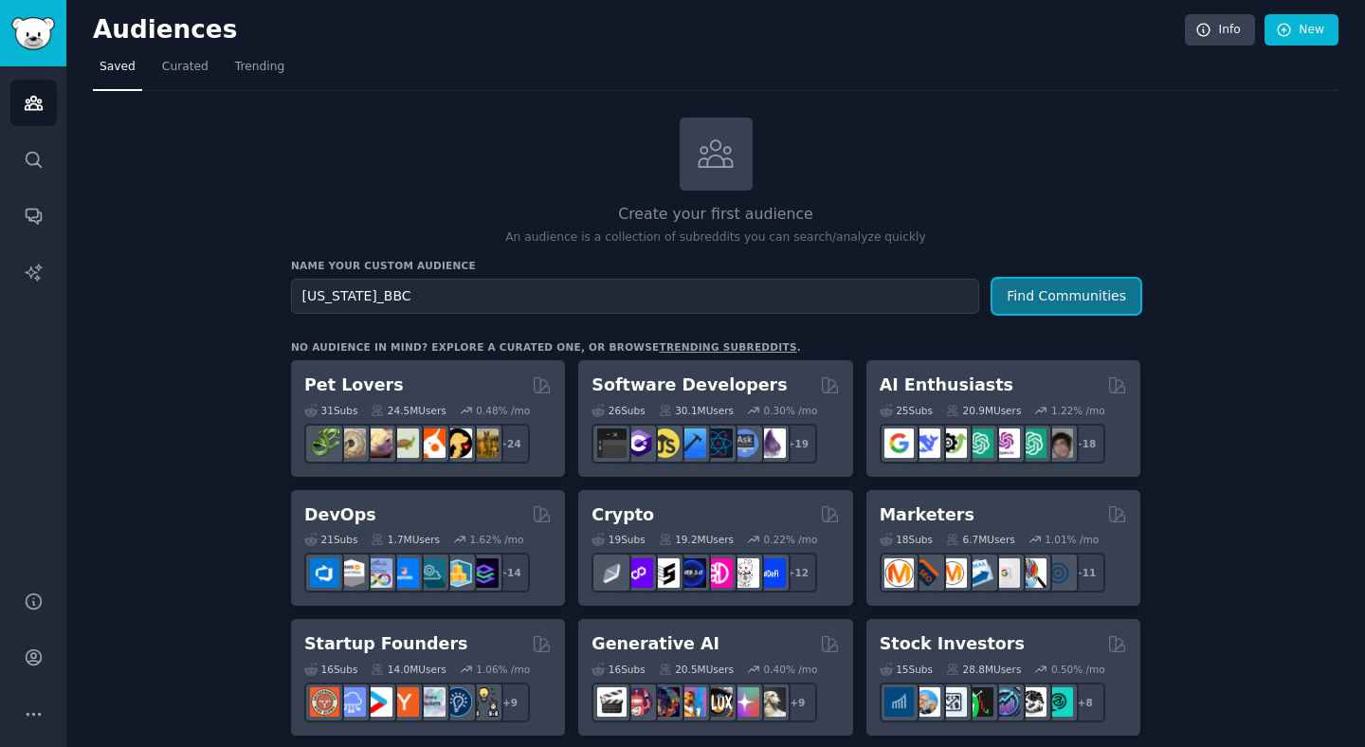
click at [1036, 297] on button "Find Communities" at bounding box center [1066, 296] width 148 height 35
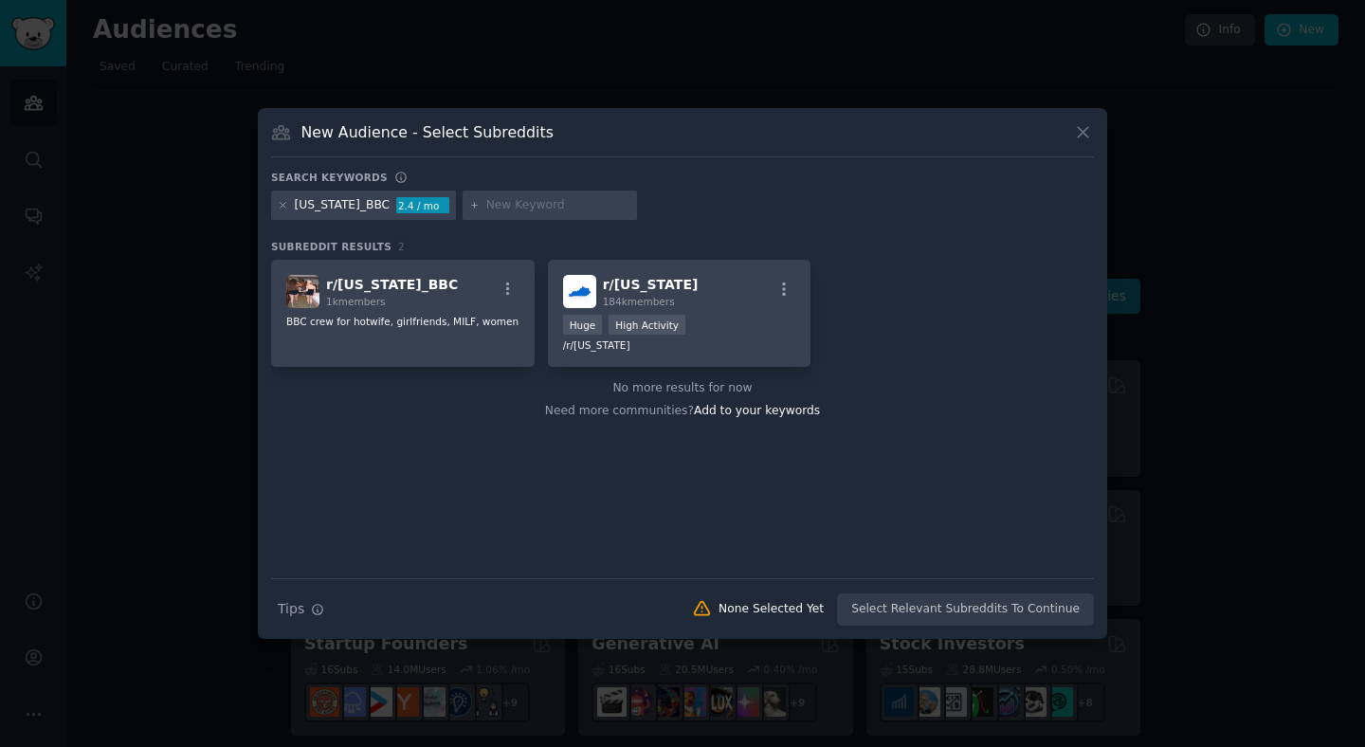
click at [1082, 125] on icon at bounding box center [1083, 132] width 20 height 20
